Goal: Transaction & Acquisition: Purchase product/service

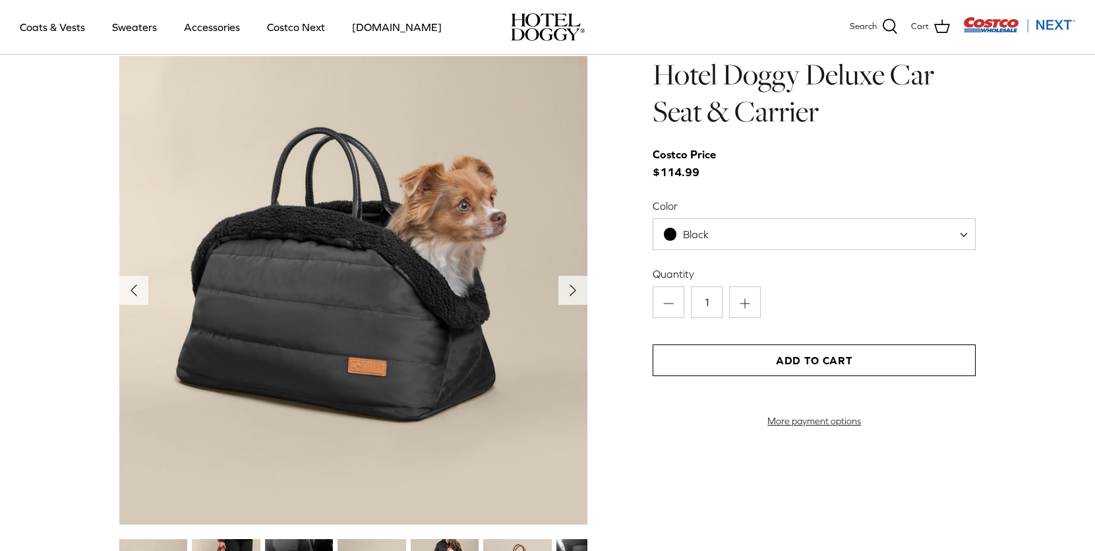
scroll to position [1381, 0]
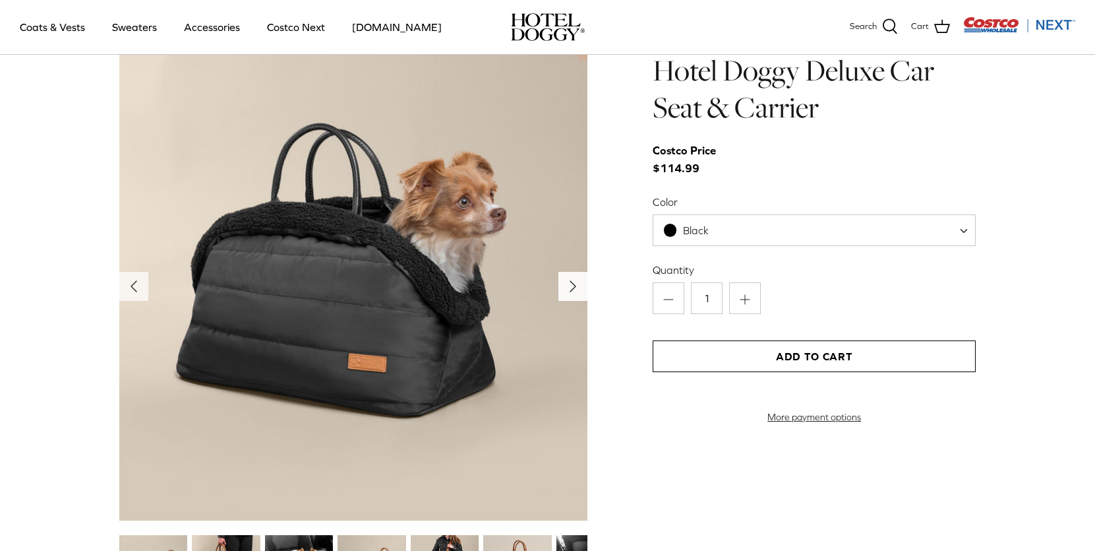
click at [576, 286] on icon "Right" at bounding box center [572, 286] width 21 height 21
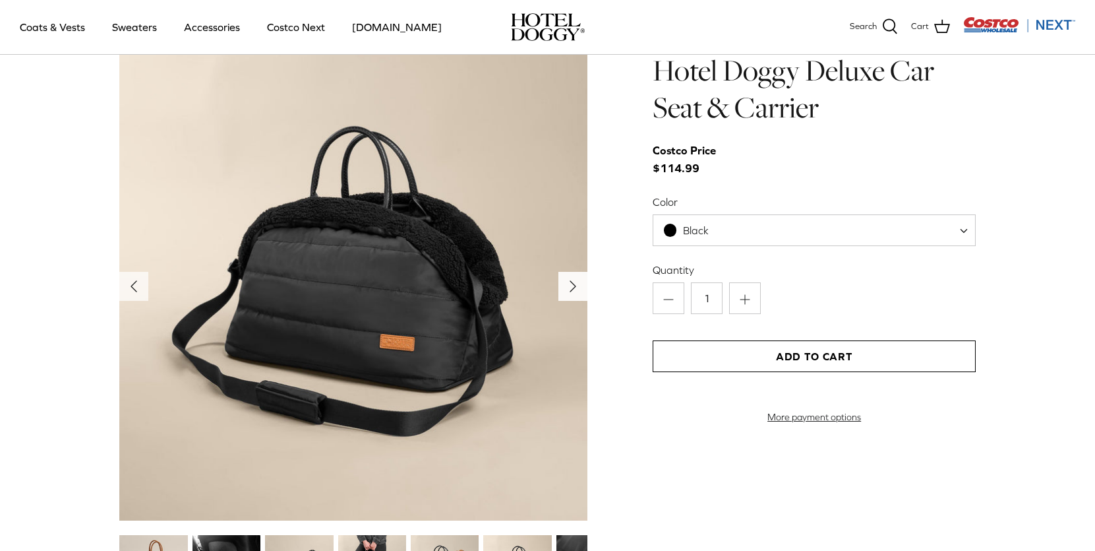
click at [576, 286] on icon "Right" at bounding box center [572, 286] width 21 height 21
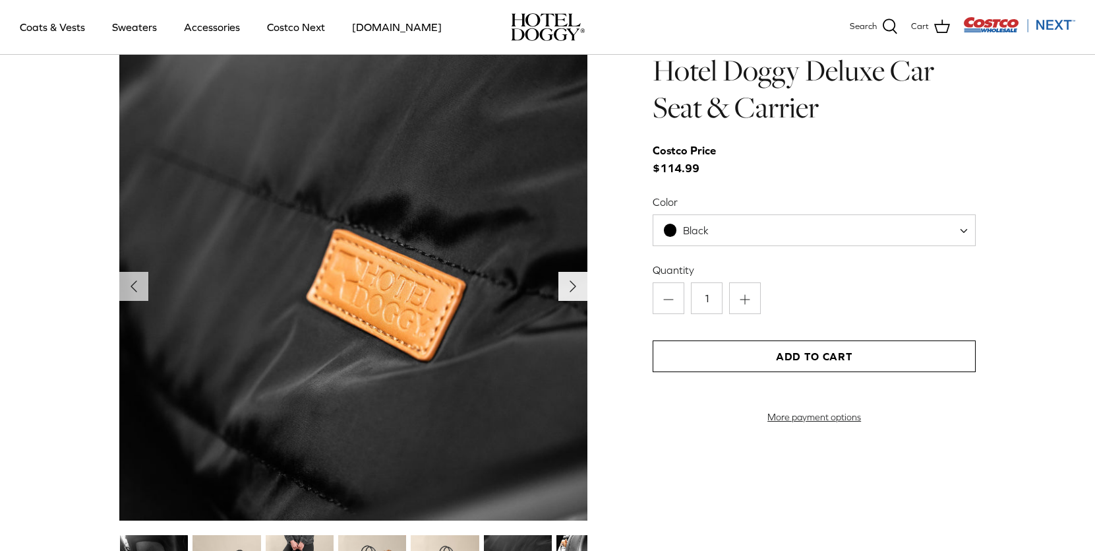
click at [576, 286] on icon "Right" at bounding box center [572, 286] width 21 height 21
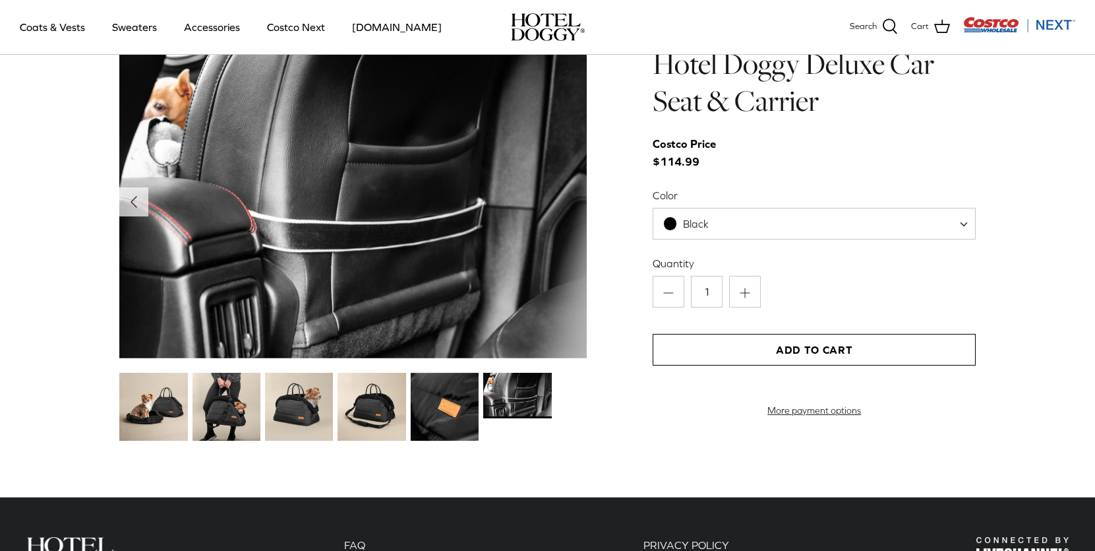
scroll to position [1360, 0]
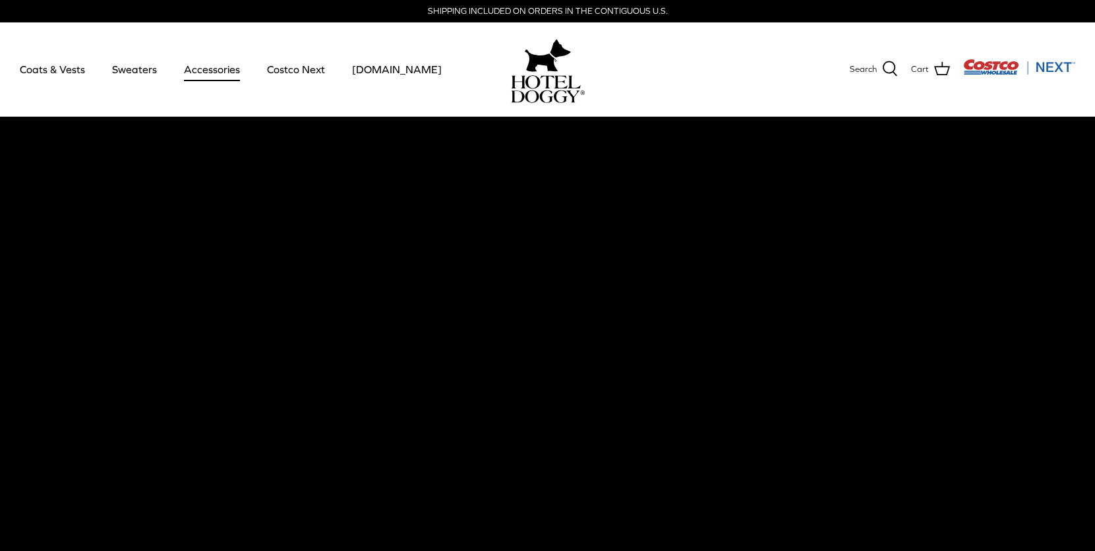
click at [210, 72] on link "Accessories" at bounding box center [212, 69] width 80 height 45
